Goal: Go to known website: Access a specific website the user already knows

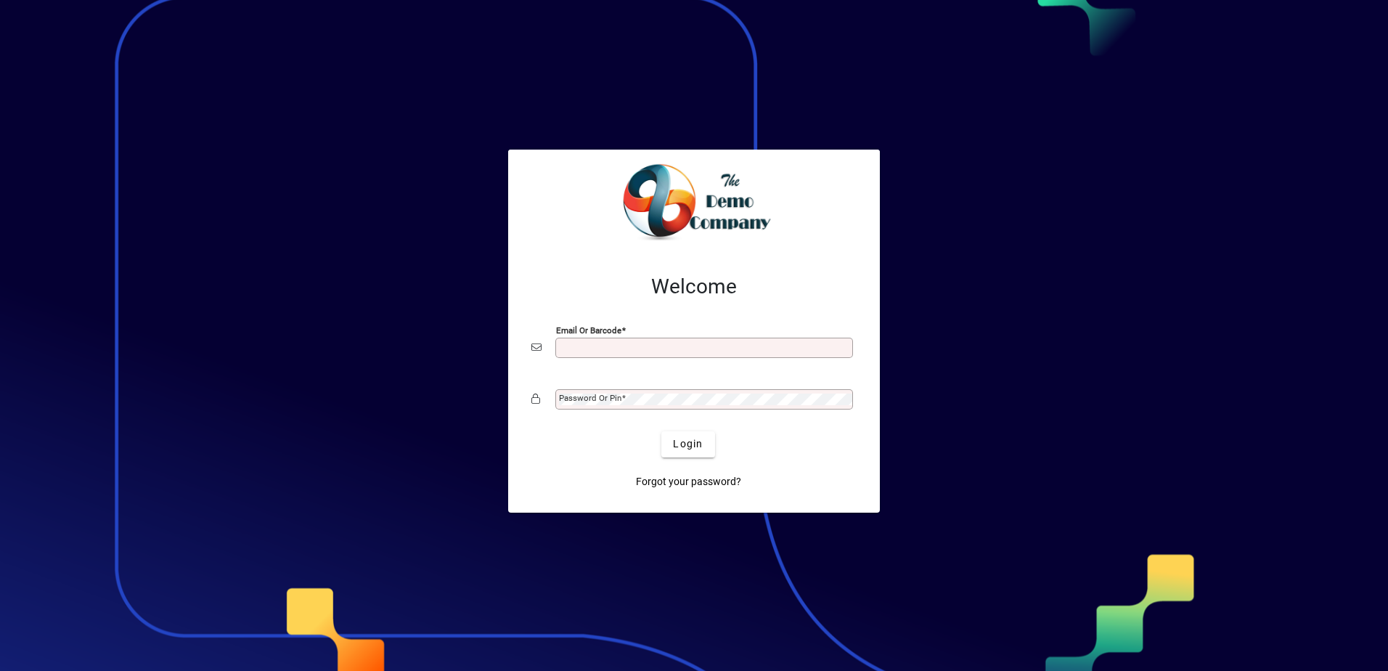
click at [701, 350] on input "Email or Barcode" at bounding box center [705, 348] width 293 height 12
type input "**********"
click at [661, 431] on button "Login" at bounding box center [687, 444] width 53 height 26
